Goal: Task Accomplishment & Management: Manage account settings

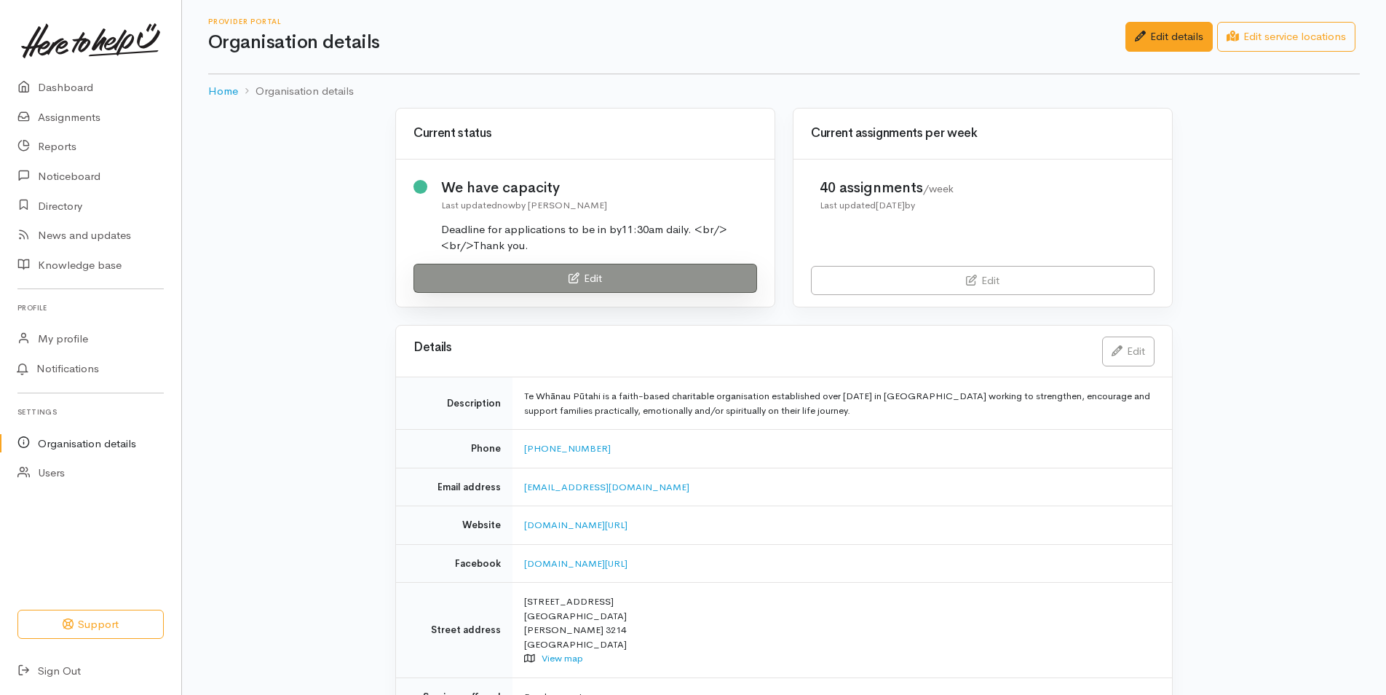
click at [473, 276] on link "Edit" at bounding box center [586, 279] width 344 height 30
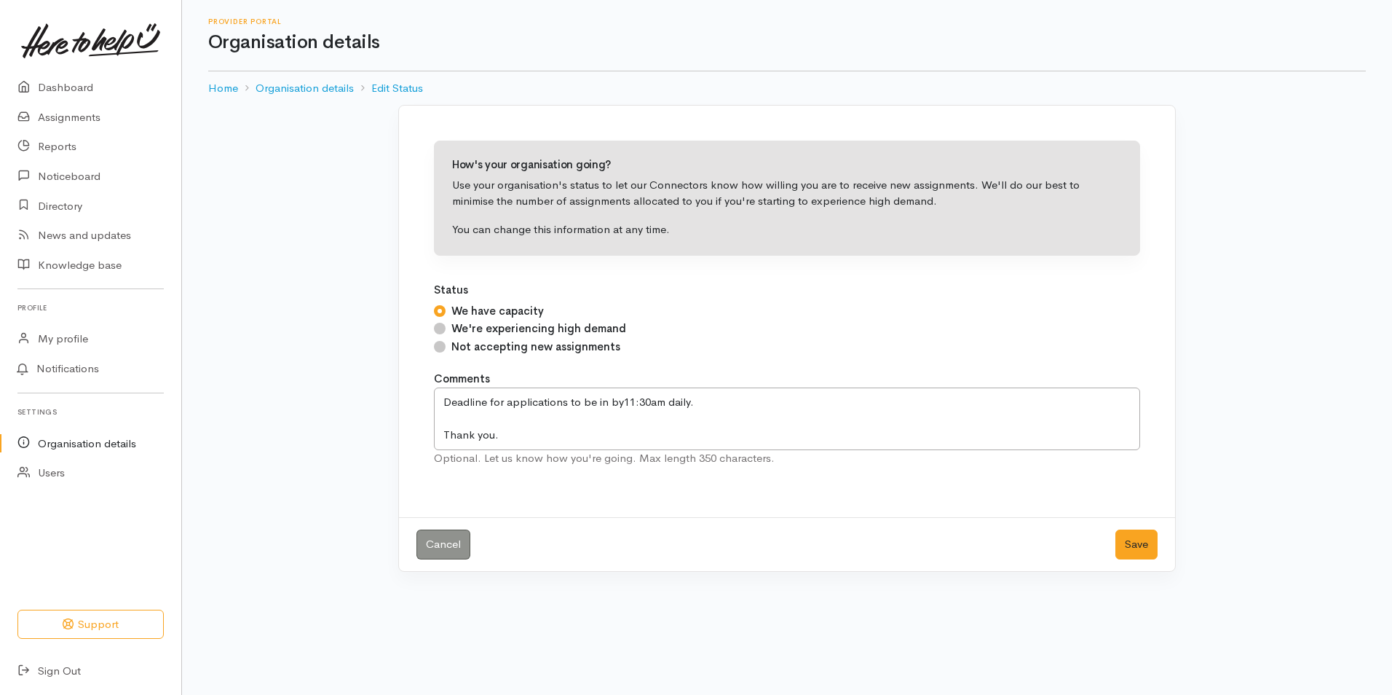
click at [435, 347] on input "Not accepting new assignments" at bounding box center [440, 347] width 12 height 12
radio input "true"
click at [1127, 550] on button "Save" at bounding box center [1136, 544] width 42 height 30
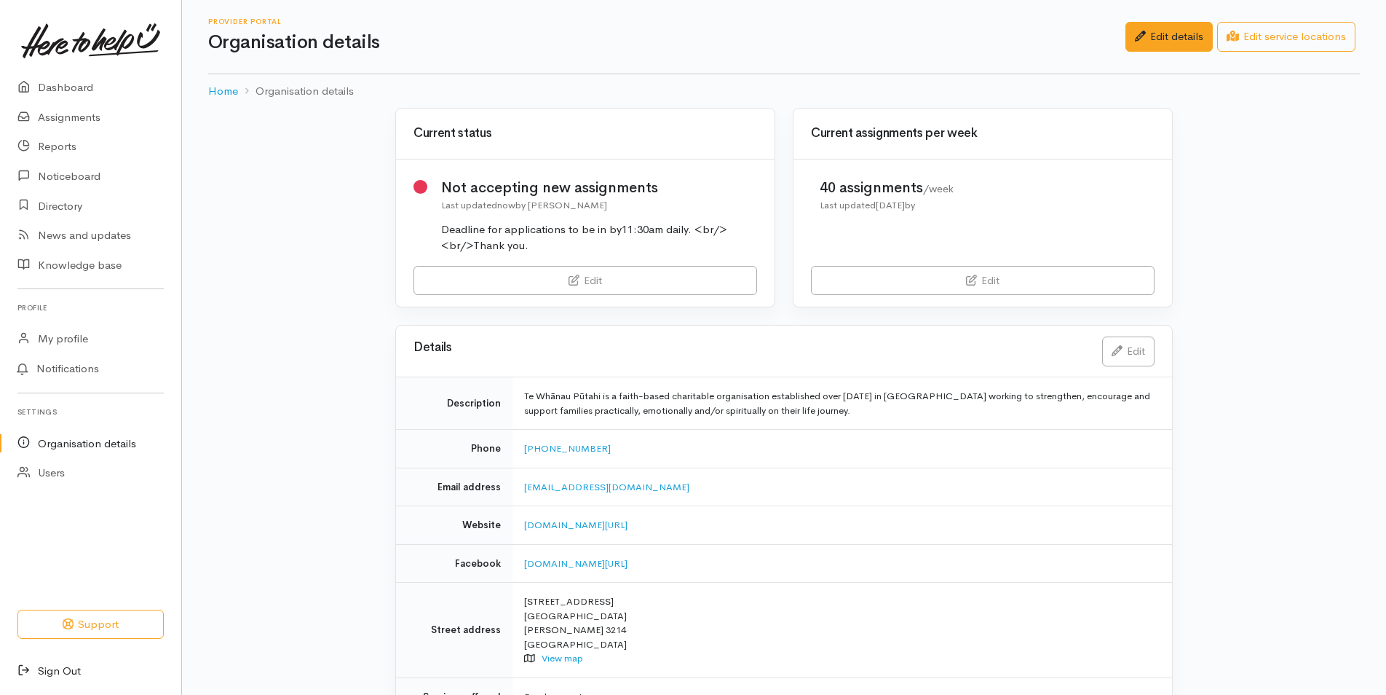
click at [74, 671] on link "Sign Out" at bounding box center [90, 671] width 181 height 30
